Goal: Task Accomplishment & Management: Use online tool/utility

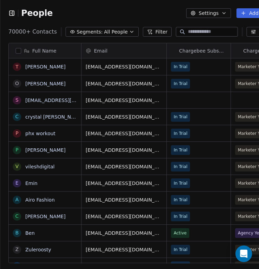
scroll to position [237, 292]
click at [10, 14] on icon "button" at bounding box center [11, 13] width 7 height 7
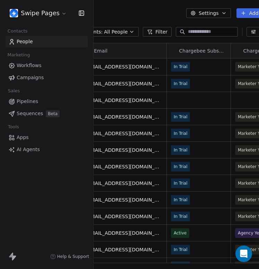
click at [83, 14] on icon "button" at bounding box center [81, 13] width 5 height 5
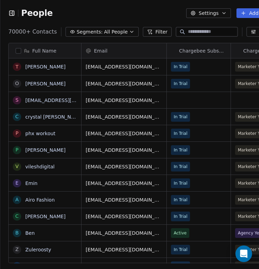
click at [10, 15] on icon "button" at bounding box center [11, 13] width 7 height 7
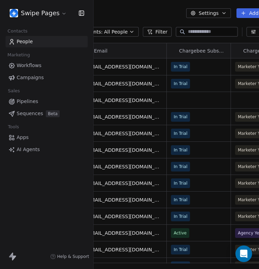
click at [126, 8] on div "People Settings Add Contacts" at bounding box center [147, 13] width 294 height 26
click at [122, 24] on div "People Settings Add Contacts" at bounding box center [147, 13] width 294 height 26
click at [79, 14] on icon "button" at bounding box center [81, 13] width 5 height 5
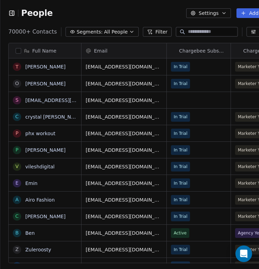
click at [11, 14] on icon "button" at bounding box center [11, 12] width 1 height 1
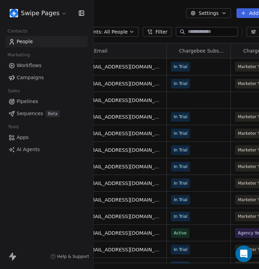
click at [109, 6] on div "People Settings Add Contacts" at bounding box center [147, 13] width 294 height 26
click at [83, 15] on icon "button" at bounding box center [81, 13] width 7 height 7
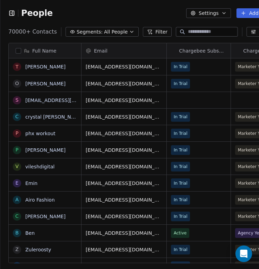
click at [12, 17] on div "People" at bounding box center [30, 13] width 44 height 10
click at [12, 15] on icon "button" at bounding box center [11, 13] width 5 height 5
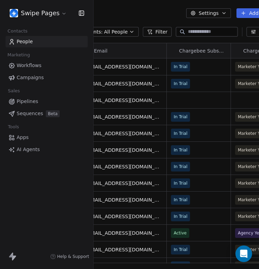
click at [80, 11] on icon "button" at bounding box center [81, 13] width 5 height 5
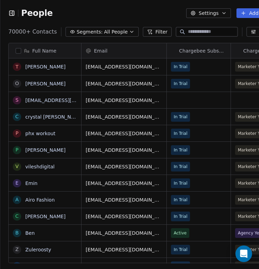
click at [11, 13] on icon "button" at bounding box center [11, 12] width 1 height 1
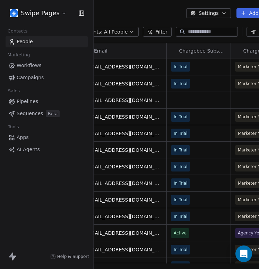
click at [76, 11] on button "button" at bounding box center [80, 13] width 10 height 7
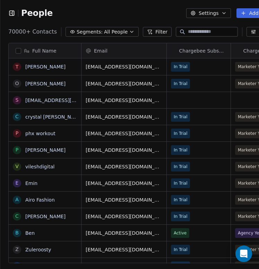
click at [12, 11] on icon "button" at bounding box center [11, 13] width 7 height 7
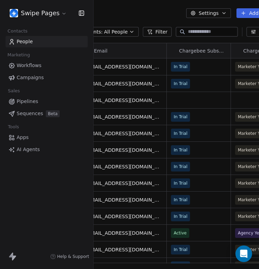
click at [29, 147] on span "AI Agents" at bounding box center [28, 149] width 23 height 7
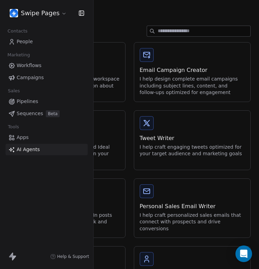
click at [133, 17] on div "AI Agents" at bounding box center [129, 13] width 259 height 26
click at [81, 14] on icon "button" at bounding box center [81, 13] width 7 height 7
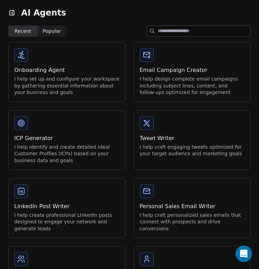
click at [84, 56] on div "Onboarding Agent I help set up and configure your workspace by gathering essent…" at bounding box center [67, 72] width 116 height 59
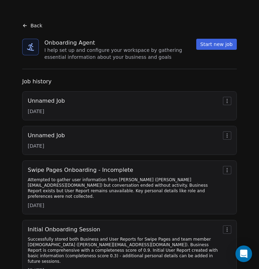
click at [219, 47] on button "Start new job" at bounding box center [216, 44] width 41 height 11
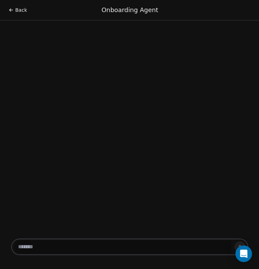
click at [16, 8] on span "Back" at bounding box center [21, 10] width 12 height 7
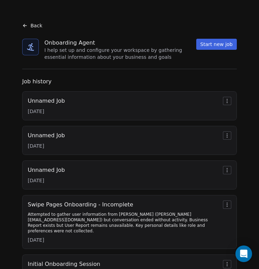
click at [26, 24] on icon at bounding box center [25, 26] width 6 height 6
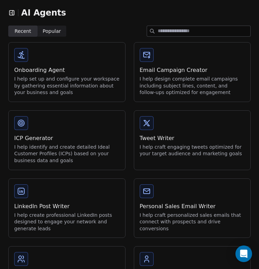
click at [13, 14] on icon "button" at bounding box center [11, 12] width 7 height 7
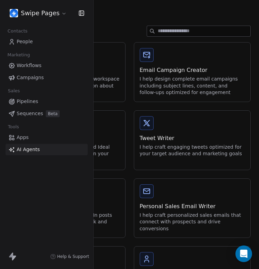
click at [52, 17] on html "Swipe Pages Contacts People Marketing Workflows Campaigns Sales Pipelines Seque…" at bounding box center [129, 134] width 259 height 269
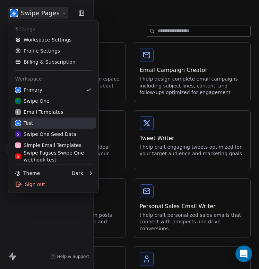
click at [58, 127] on link "Test" at bounding box center [53, 123] width 84 height 11
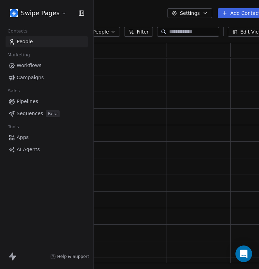
scroll to position [221, 258]
click at [132, 14] on div "People Settings Add Contacts" at bounding box center [137, 13] width 258 height 10
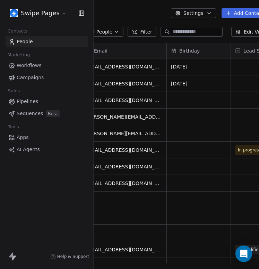
scroll to position [237, 277]
click at [49, 144] on link "AI Agents" at bounding box center [47, 149] width 82 height 11
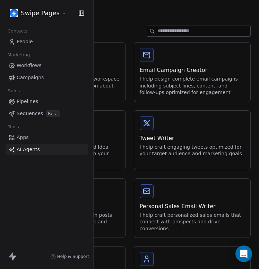
click at [81, 12] on icon "button" at bounding box center [81, 13] width 7 height 7
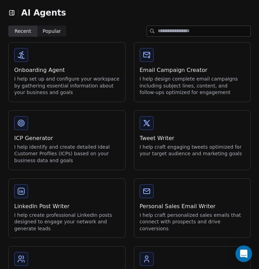
click at [92, 60] on div "Onboarding Agent I help set up and configure your workspace by gathering essent…" at bounding box center [67, 72] width 116 height 59
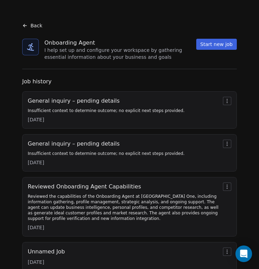
click at [208, 46] on button "Start new job" at bounding box center [216, 44] width 41 height 11
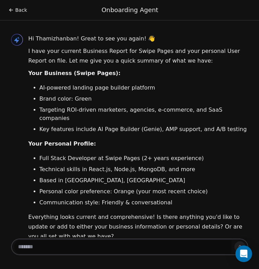
scroll to position [10, 0]
